Goal: Transaction & Acquisition: Purchase product/service

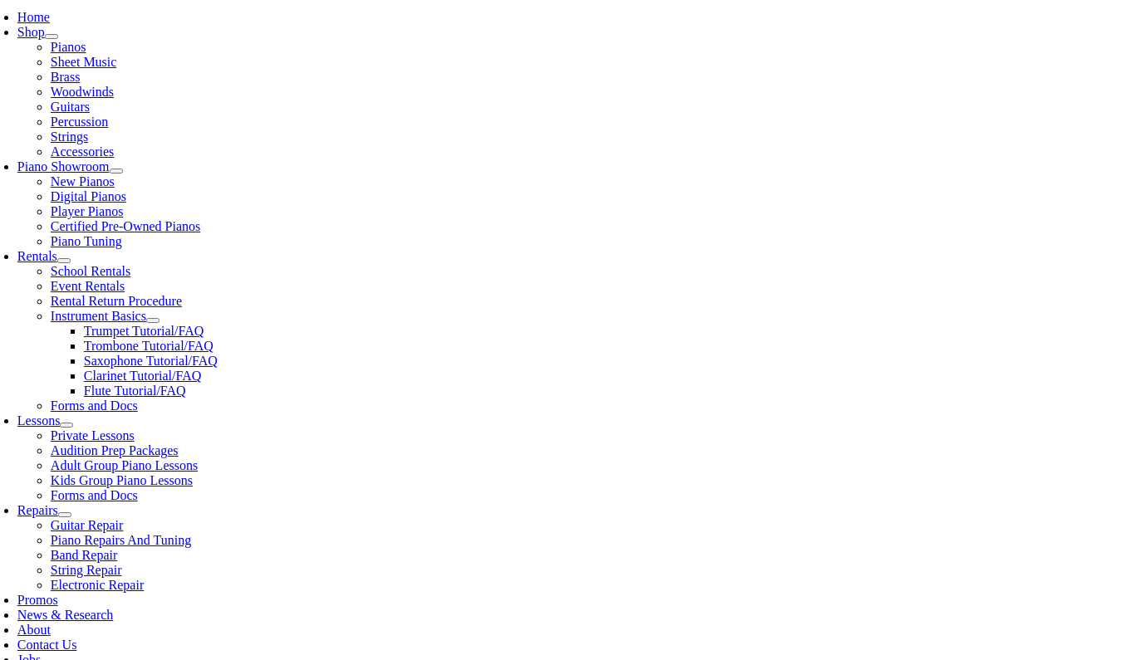
type input "de"
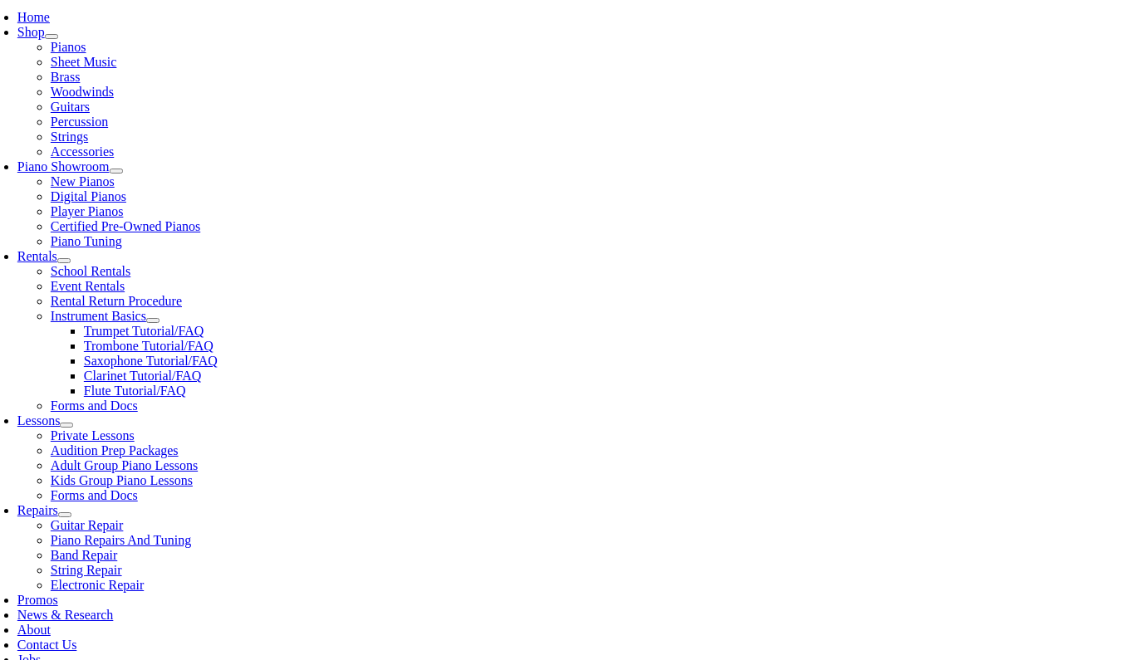
drag, startPoint x: 263, startPoint y: 444, endPoint x: 258, endPoint y: 486, distance: 41.8
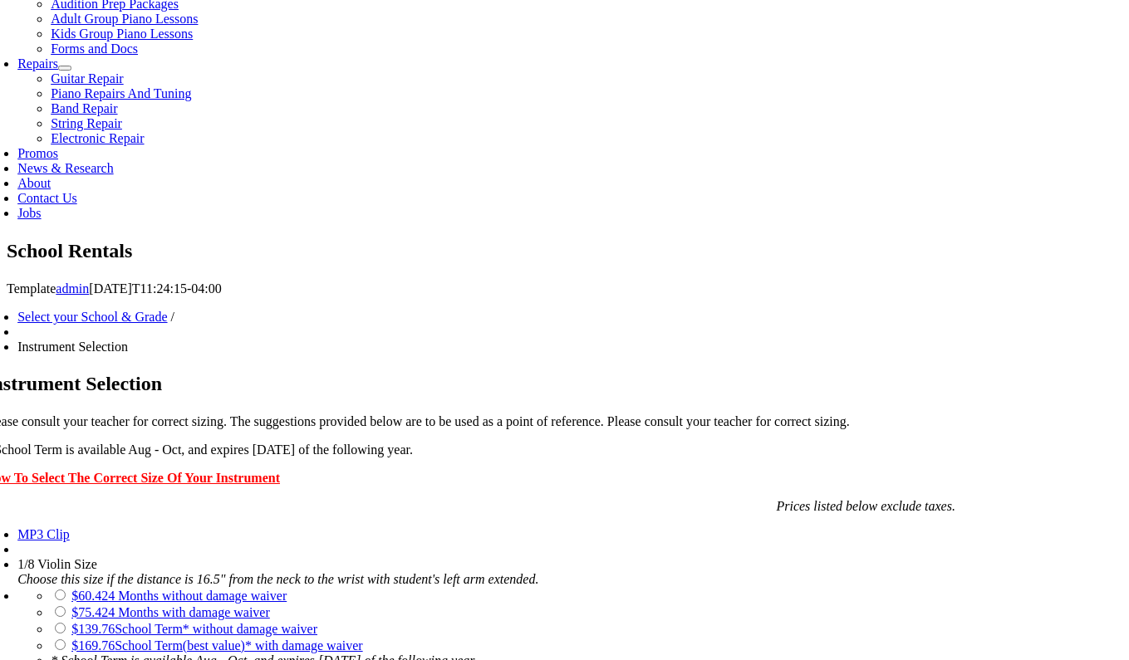
scroll to position [803, 0]
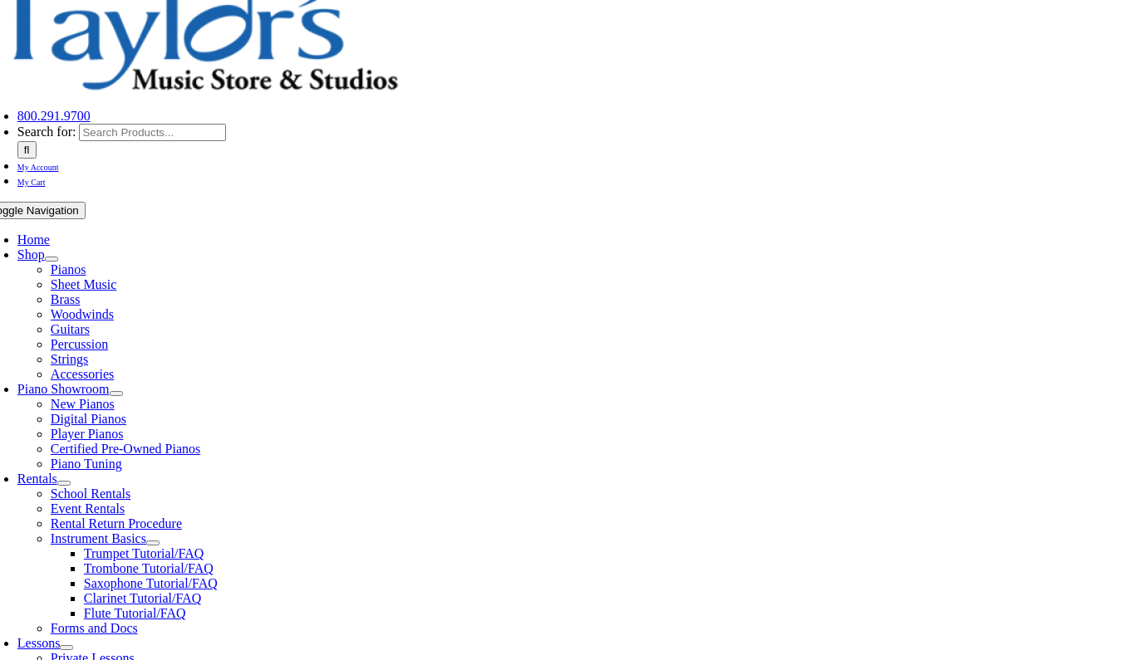
scroll to position [312, 0]
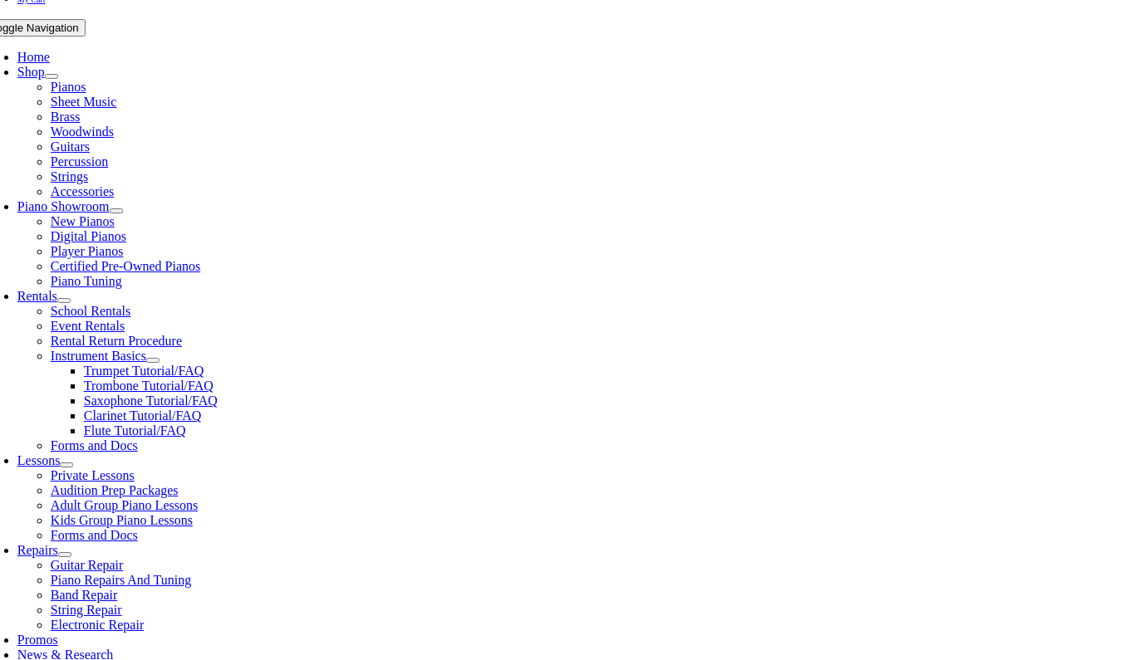
checkbox input"] "true"
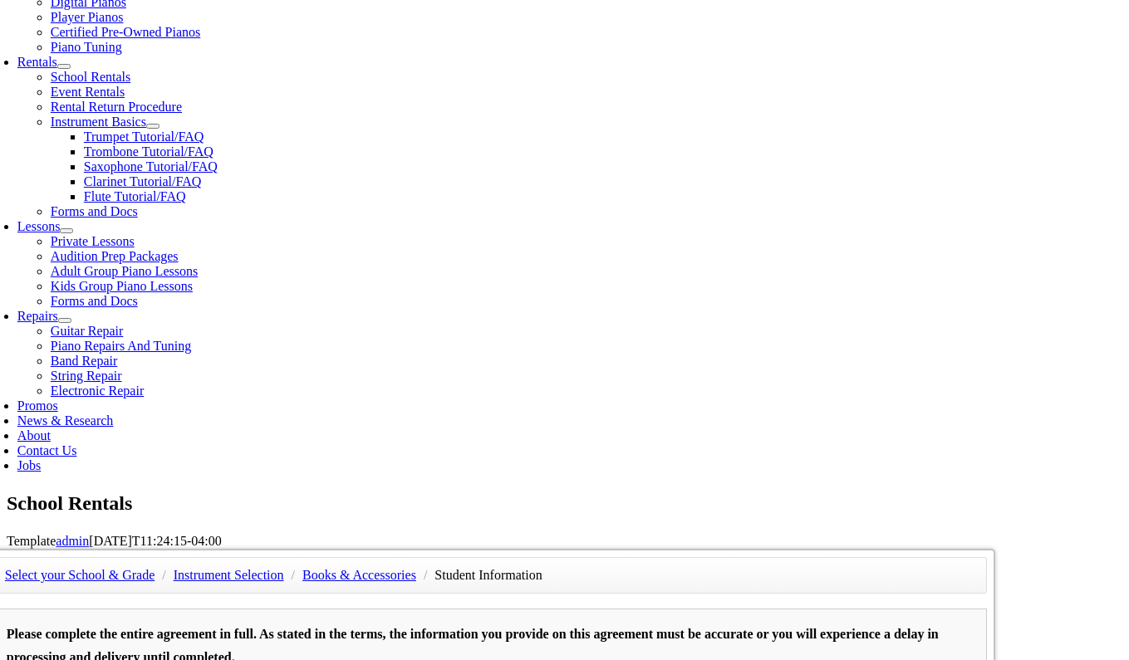
scroll to position [541, 1]
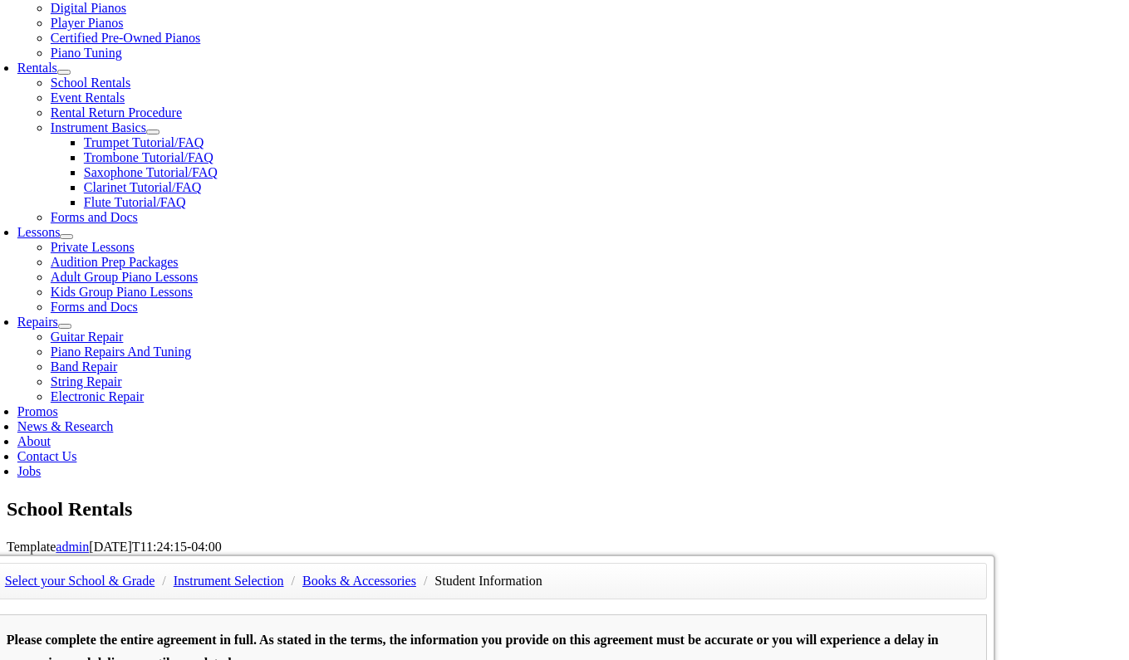
type input "1"
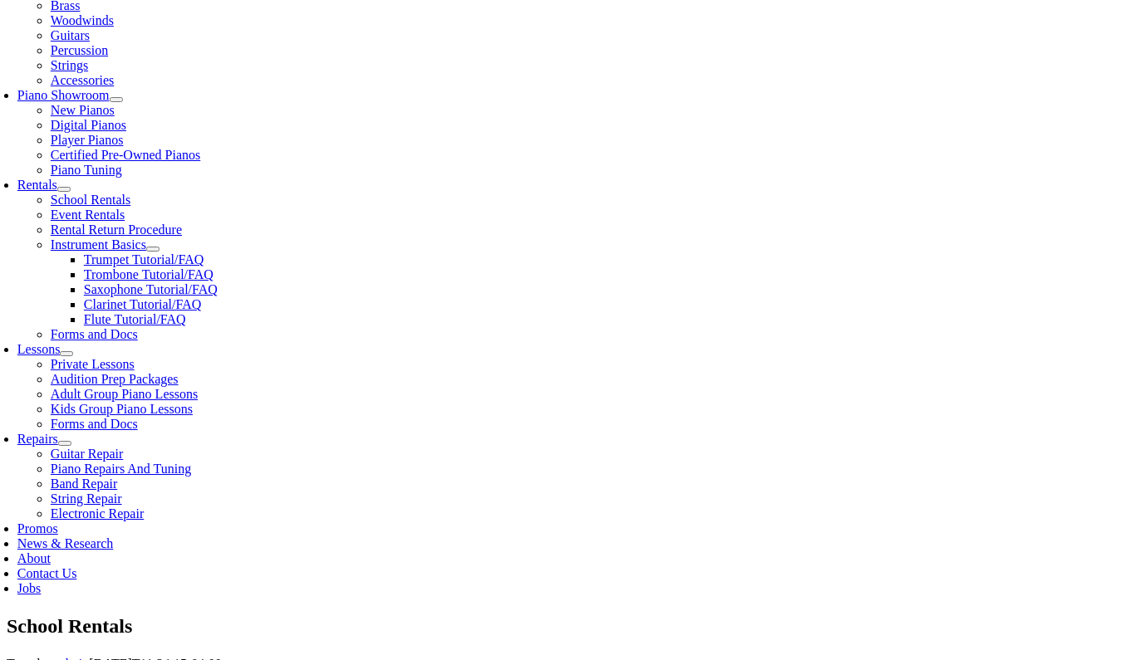
scroll to position [421, 0]
